Goal: Find contact information: Find contact information

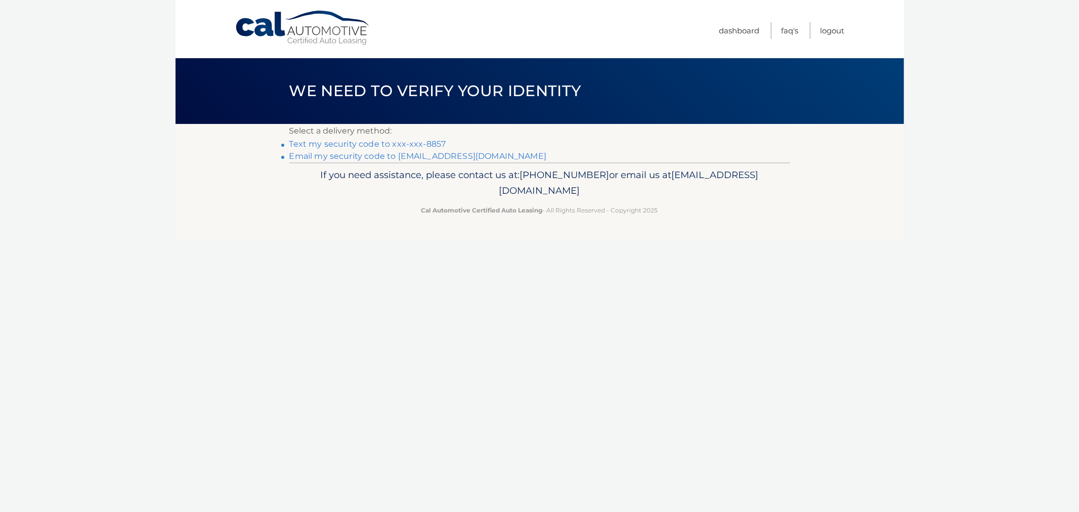
click at [376, 144] on link "Text my security code to xxx-xxx-8857" at bounding box center [367, 144] width 157 height 10
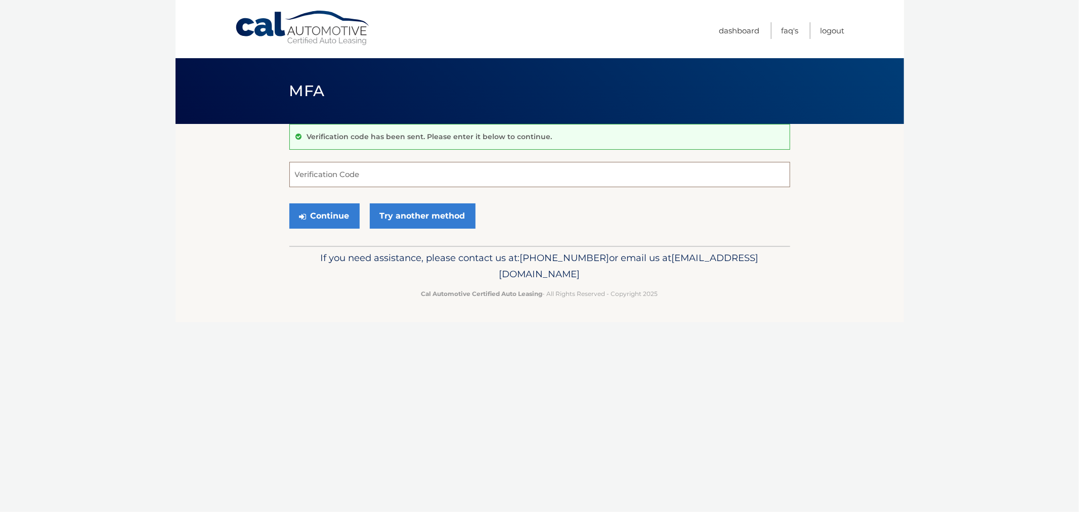
click at [309, 168] on input "Verification Code" at bounding box center [539, 174] width 501 height 25
type input "121005"
click at [289, 203] on button "Continue" at bounding box center [324, 215] width 70 height 25
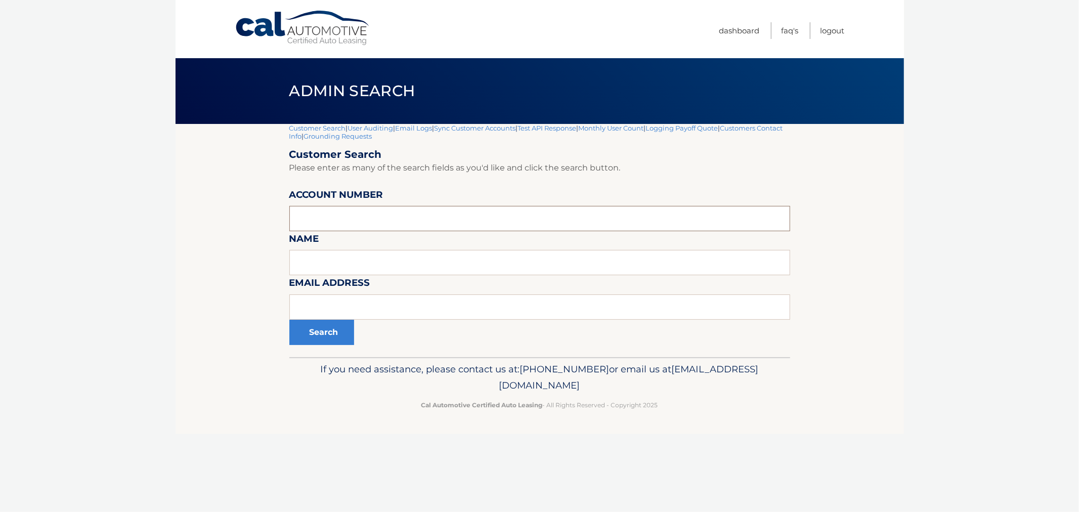
click at [376, 229] on input "text" at bounding box center [539, 218] width 501 height 25
paste input "44455536390"
type input "44455536390"
click at [339, 339] on button "Search" at bounding box center [321, 332] width 65 height 25
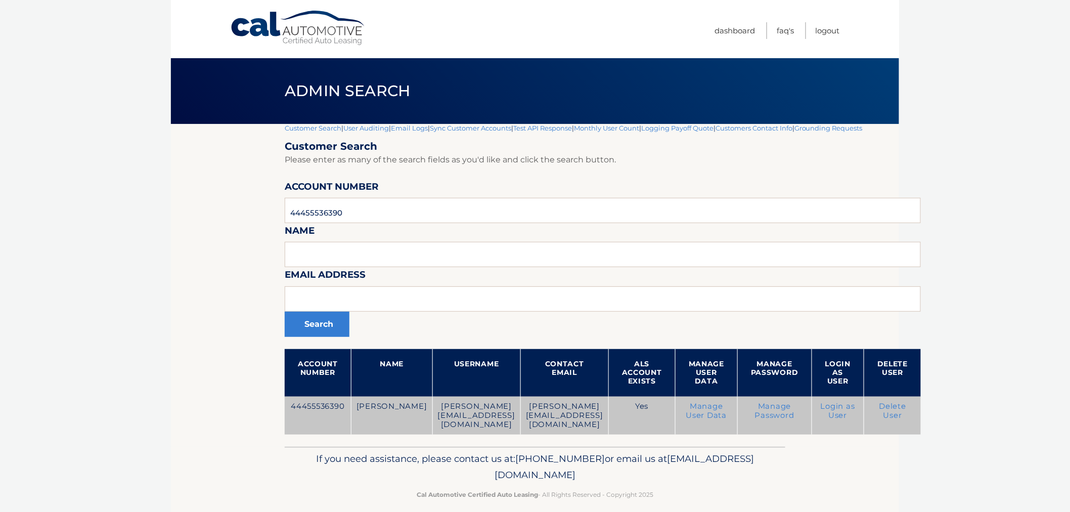
click at [855, 410] on link "Login as User" at bounding box center [838, 411] width 34 height 18
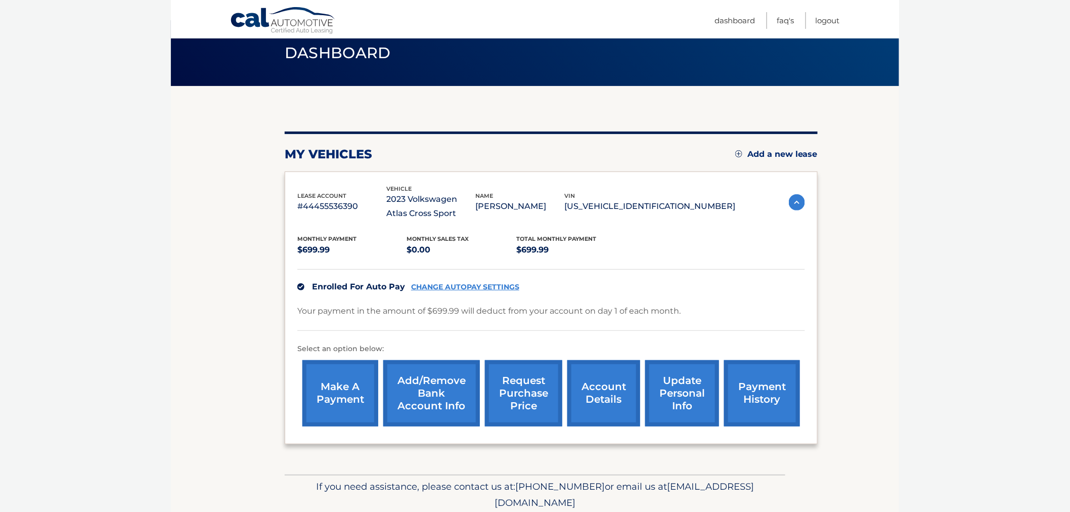
scroll to position [76, 0]
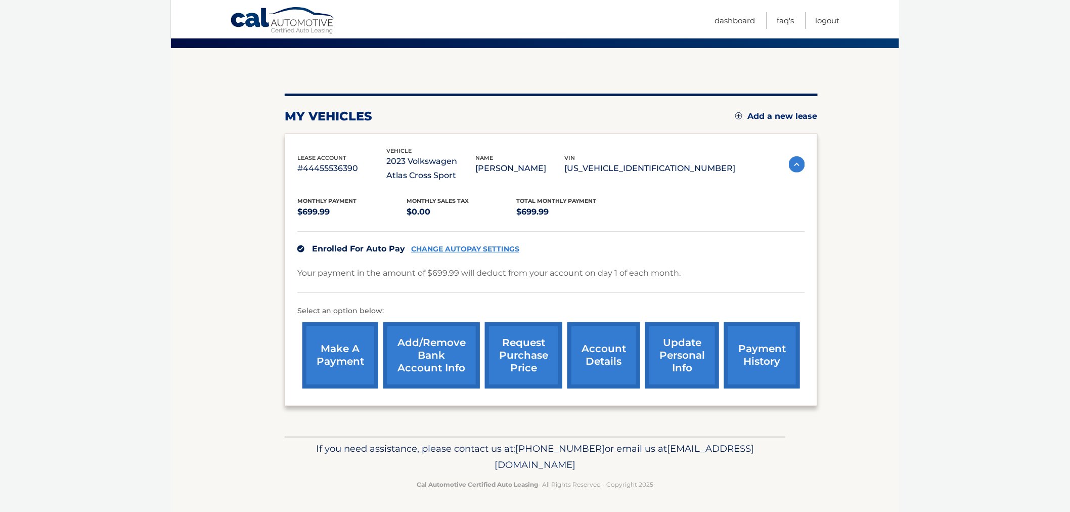
drag, startPoint x: 627, startPoint y: 463, endPoint x: 446, endPoint y: 463, distance: 181.6
click at [446, 463] on p "If you need assistance, please contact us at: [PHONE_NUMBER] or email us at [EM…" at bounding box center [535, 457] width 488 height 32
copy span "[EMAIL_ADDRESS][DOMAIN_NAME]"
click at [649, 466] on p "If you need assistance, please contact us at: 609-807-3200 or email us at Custo…" at bounding box center [535, 457] width 488 height 32
click at [373, 467] on p "If you need assistance, please contact us at: 609-807-3200 or email us at Custo…" at bounding box center [535, 457] width 488 height 32
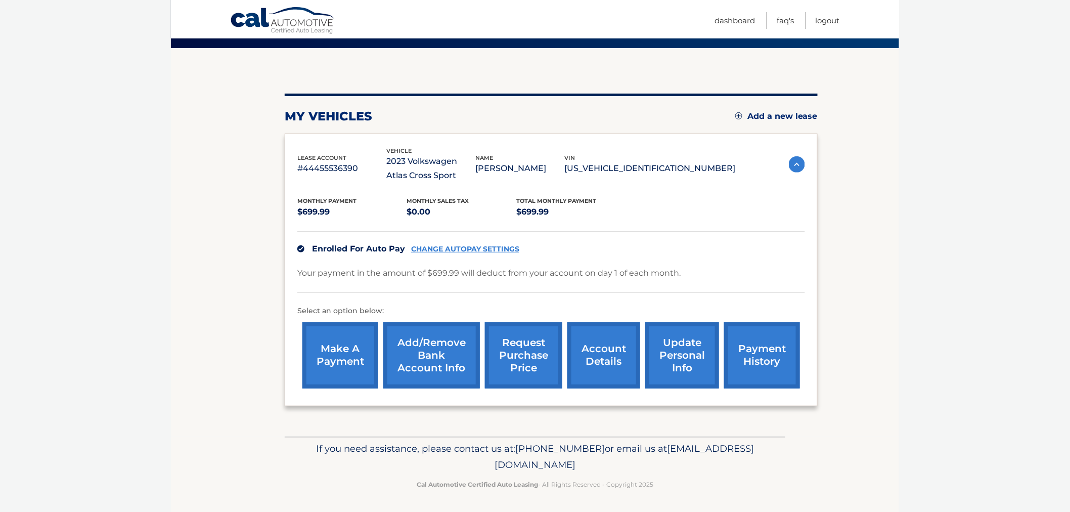
drag, startPoint x: 390, startPoint y: 462, endPoint x: 701, endPoint y: 451, distance: 311.3
click at [701, 451] on p "If you need assistance, please contact us at: 609-807-3200 or email us at Custo…" at bounding box center [535, 457] width 488 height 32
click at [702, 448] on p "If you need assistance, please contact us at: 609-807-3200 or email us at Custo…" at bounding box center [535, 457] width 488 height 32
drag, startPoint x: 700, startPoint y: 448, endPoint x: 702, endPoint y: 442, distance: 6.9
click at [707, 451] on p "If you need assistance, please contact us at: 609-807-3200 or email us at Custo…" at bounding box center [535, 457] width 488 height 32
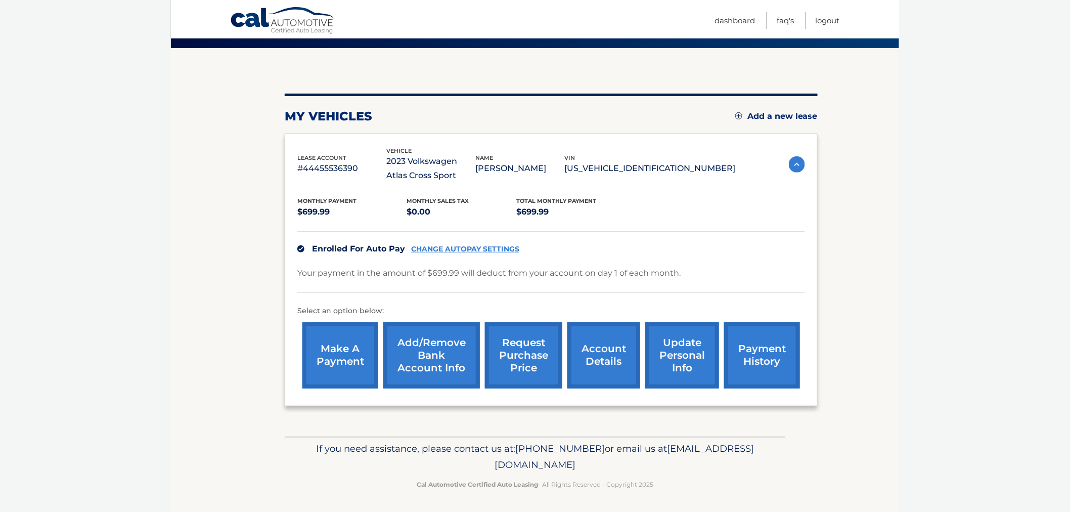
drag, startPoint x: 699, startPoint y: 441, endPoint x: 431, endPoint y: 471, distance: 270.2
click at [422, 479] on div "If you need assistance, please contact us at: 609-807-3200 or email us at Custo…" at bounding box center [535, 464] width 501 height 57
copy div "CustomerService@Calautomotive.com C"
